Goal: Communication & Community: Ask a question

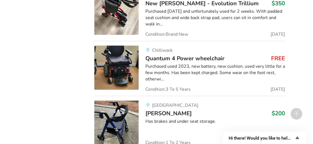
scroll to position [1103, 0]
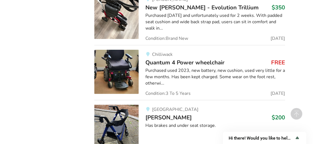
click at [186, 59] on span "Quantum 4 Power wheelchair" at bounding box center [184, 63] width 79 height 8
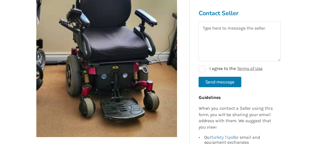
scroll to position [120, 0]
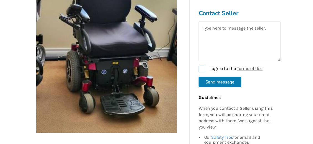
click at [200, 69] on label "I agree to the Terms of Use" at bounding box center [231, 69] width 64 height 7
checkbox input "true"
click at [219, 36] on textarea at bounding box center [240, 41] width 82 height 40
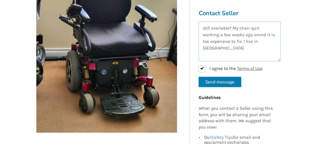
click at [262, 34] on textarea "still available? My chair quit working a few weeks ago anmd it is too expensive…" at bounding box center [240, 41] width 82 height 40
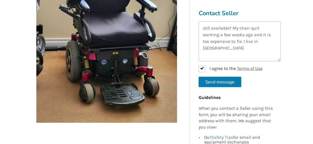
scroll to position [139, 0]
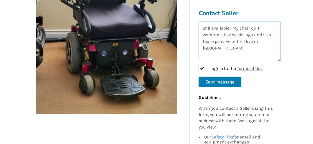
type textarea "still available? My chair quit working a few weeks ago and it is too expensive …"
click at [221, 82] on button "Send message" at bounding box center [220, 82] width 43 height 11
checkbox input "false"
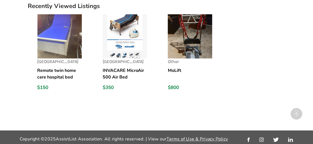
scroll to position [736, 0]
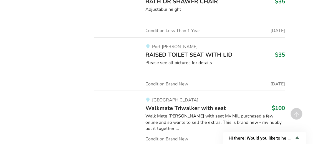
scroll to position [6611, 0]
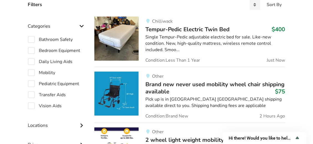
scroll to position [148, 0]
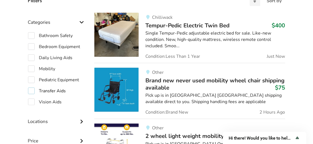
click at [43, 91] on label "Transfer Aids" at bounding box center [47, 91] width 38 height 7
checkbox input "true"
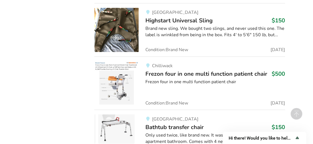
scroll to position [2025, 0]
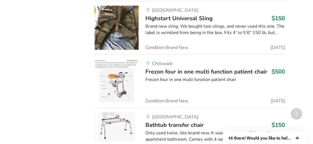
click at [119, 74] on img at bounding box center [116, 81] width 44 height 44
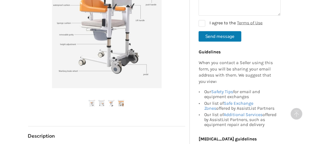
scroll to position [185, 0]
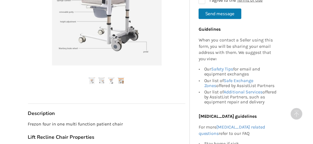
click at [99, 80] on img at bounding box center [101, 81] width 7 height 7
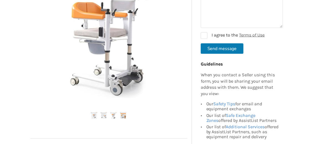
scroll to position [148, 0]
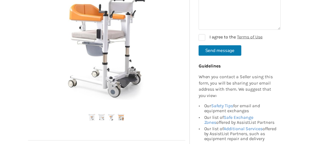
click at [105, 62] on img at bounding box center [106, 35] width 141 height 141
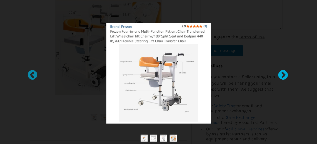
click at [282, 74] on div at bounding box center [281, 73] width 6 height 6
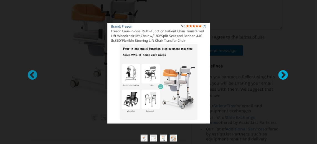
click at [282, 74] on div at bounding box center [281, 73] width 6 height 6
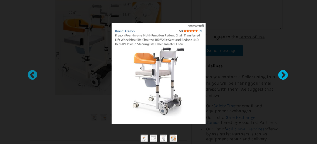
click at [282, 74] on div at bounding box center [281, 73] width 6 height 6
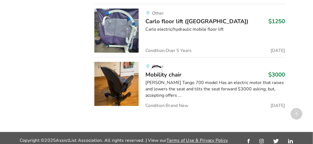
scroll to position [2025, 0]
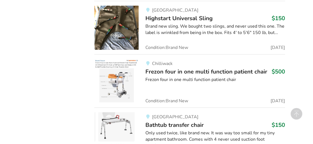
click at [258, 68] on span "Frezon four in one multi function patient chair" at bounding box center [206, 72] width 122 height 8
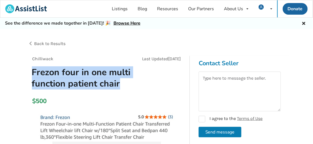
drag, startPoint x: 28, startPoint y: 69, endPoint x: 131, endPoint y: 79, distance: 103.4
click at [131, 79] on h1 "Frezon four in one multi function patient chair" at bounding box center [81, 78] width 108 height 23
